Goal: Share content: Share content

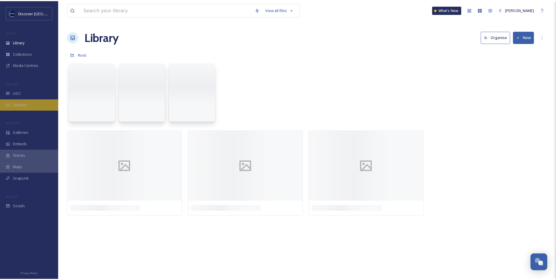
scroll to position [1482, 0]
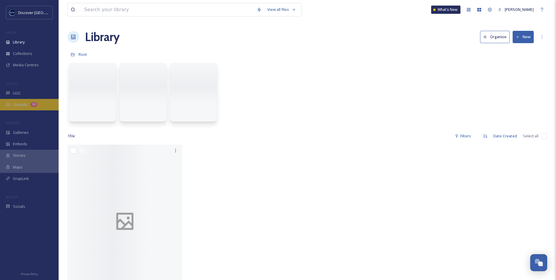
click at [22, 104] on span "Uploads" at bounding box center [20, 105] width 15 height 6
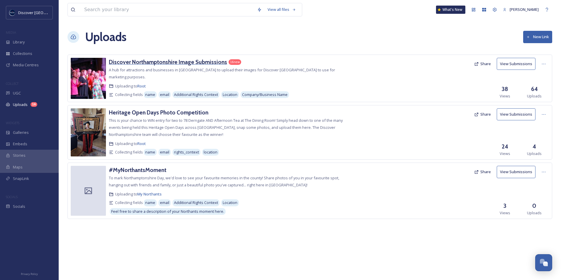
click at [162, 61] on h3 "Discover Northamptonshire Image Submissions" at bounding box center [168, 61] width 118 height 7
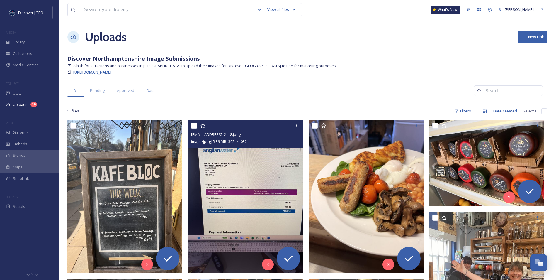
click at [267, 210] on img at bounding box center [245, 196] width 115 height 153
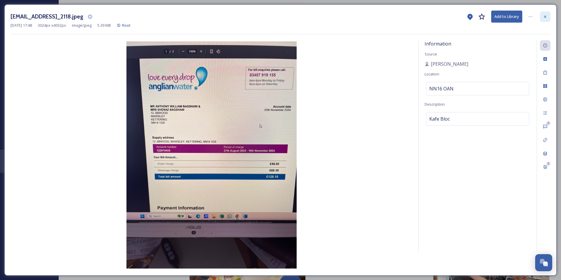
click at [547, 13] on div at bounding box center [545, 16] width 11 height 11
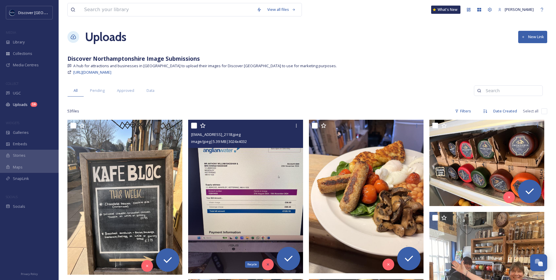
click at [269, 264] on icon at bounding box center [268, 264] width 4 height 4
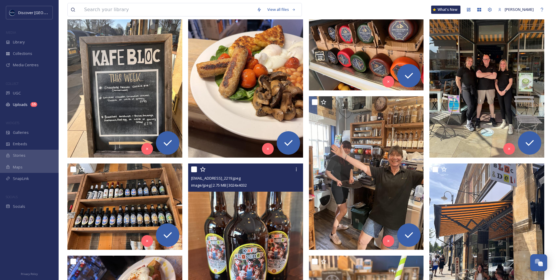
scroll to position [59, 0]
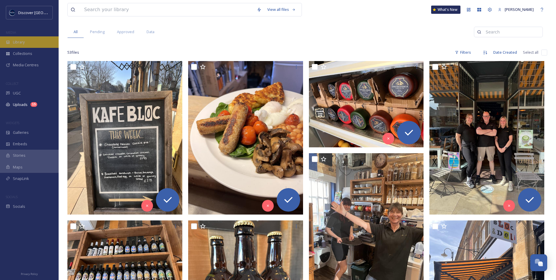
click at [25, 42] on span "Library" at bounding box center [19, 42] width 12 height 6
